Goal: Transaction & Acquisition: Purchase product/service

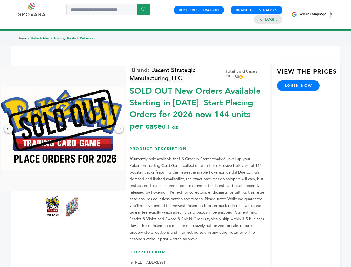
click at [316, 14] on span "Select Language" at bounding box center [313, 14] width 28 height 4
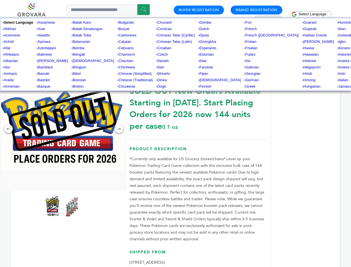
click at [62, 129] on img at bounding box center [62, 128] width 125 height 83
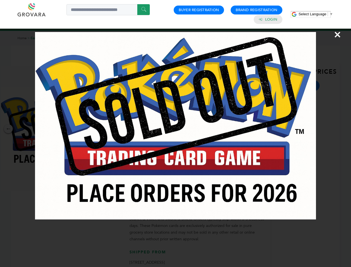
click at [8, 129] on div "×" at bounding box center [175, 133] width 351 height 267
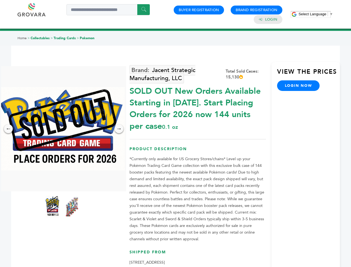
click at [119, 129] on div "→" at bounding box center [119, 128] width 9 height 9
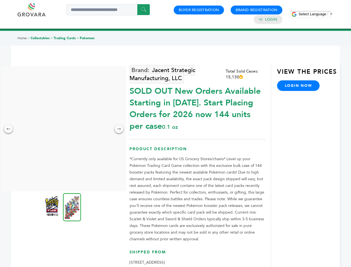
click at [53, 207] on img at bounding box center [52, 207] width 14 height 22
click at [0, 0] on div "×" at bounding box center [0, 0] width 0 height 0
